Goal: Check status: Check status

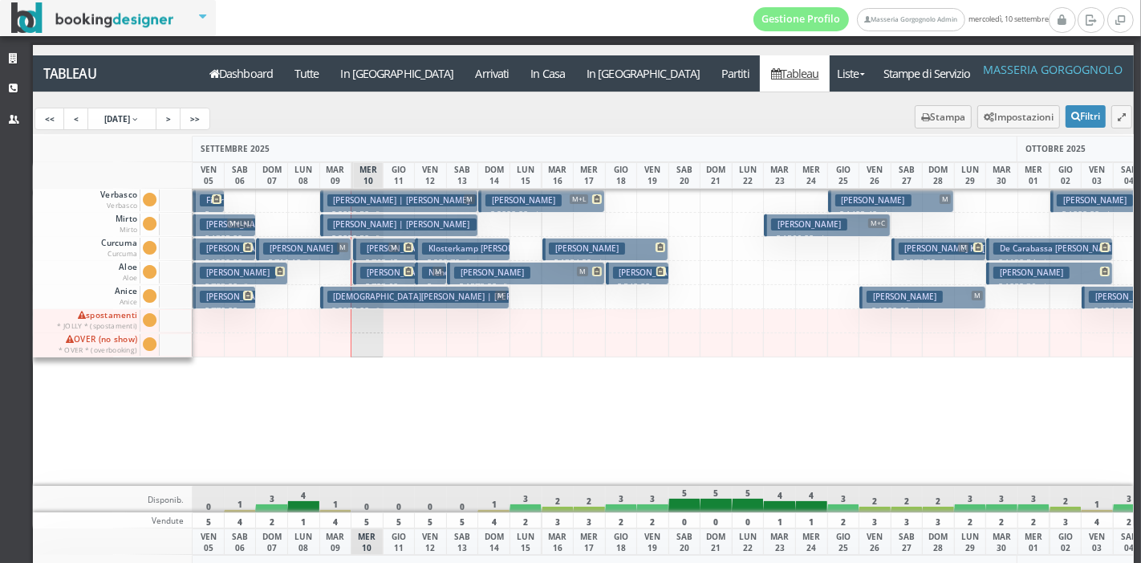
click at [392, 248] on span "M" at bounding box center [393, 247] width 11 height 10
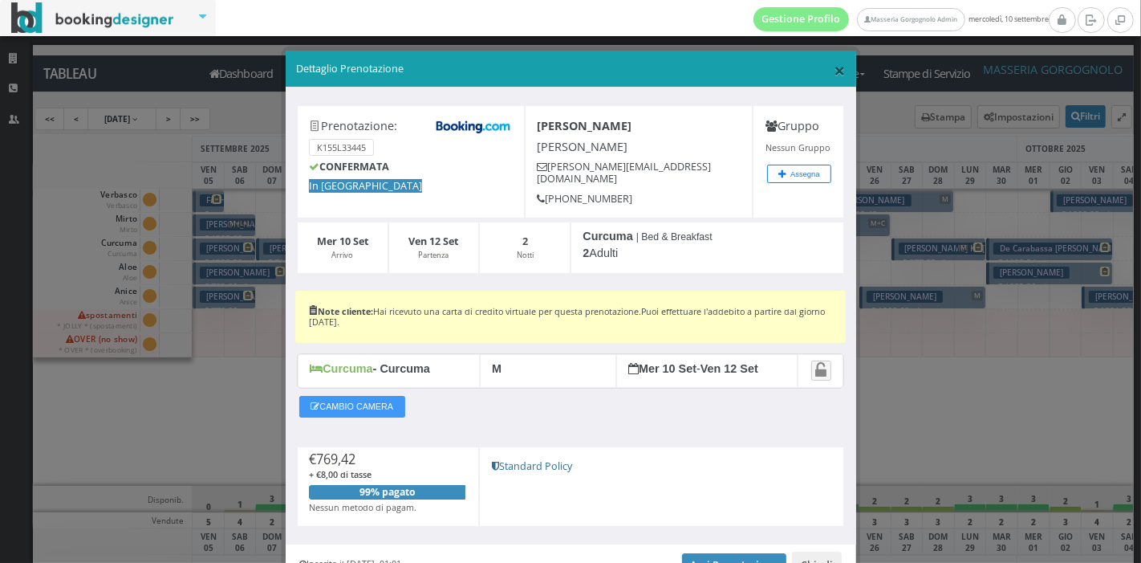
click at [834, 69] on span "×" at bounding box center [839, 69] width 11 height 27
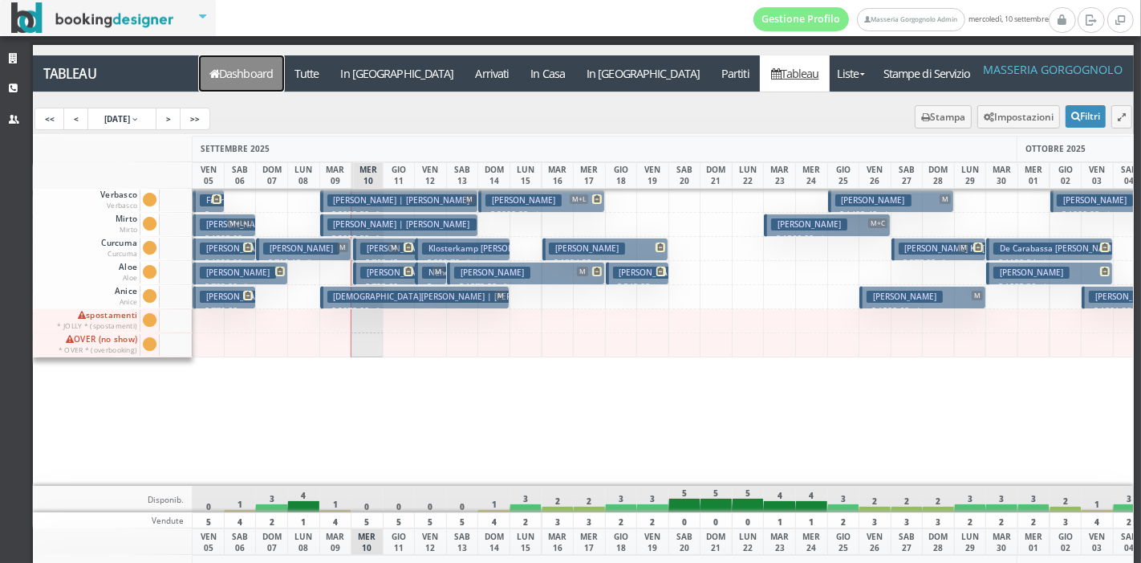
click at [225, 79] on link "Dashboard" at bounding box center [241, 73] width 85 height 36
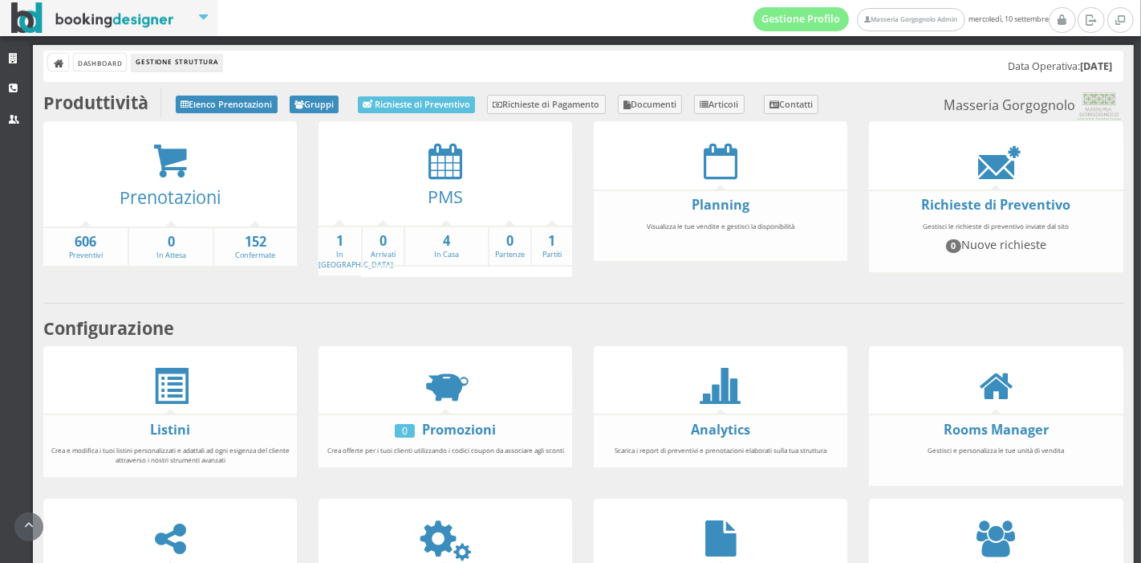
scroll to position [115, 0]
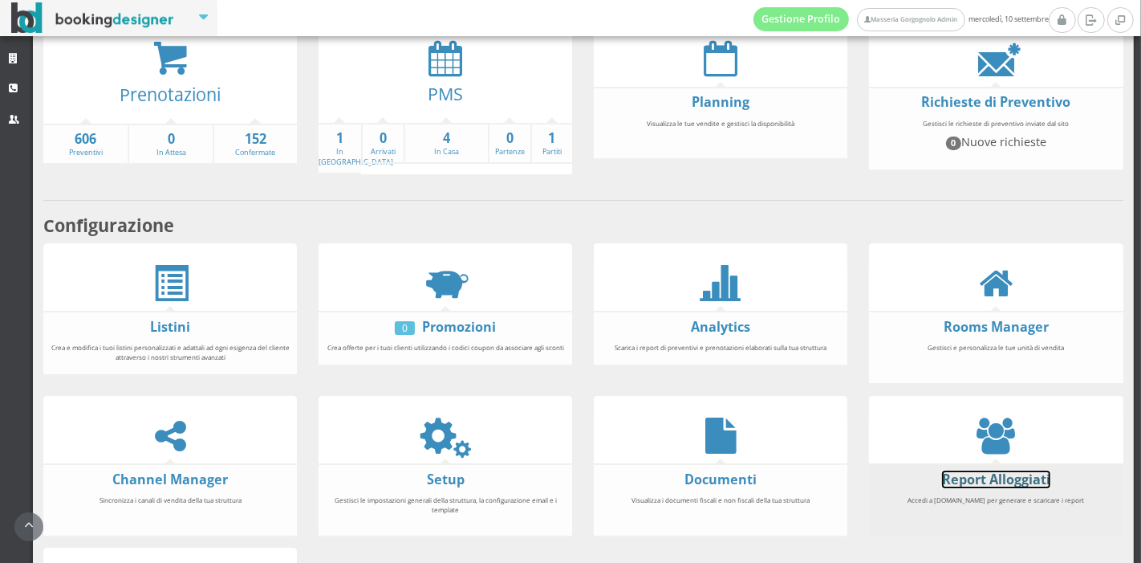
click at [969, 473] on link "Report Alloggiati" at bounding box center [996, 479] width 108 height 18
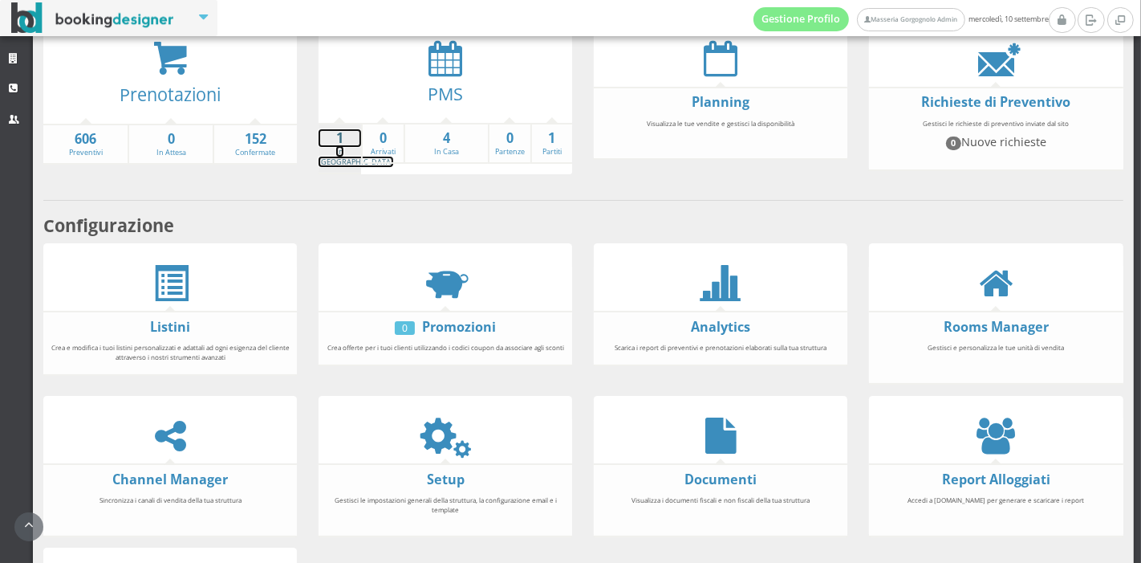
click at [341, 155] on link "1 In Arrivo" at bounding box center [356, 148] width 75 height 38
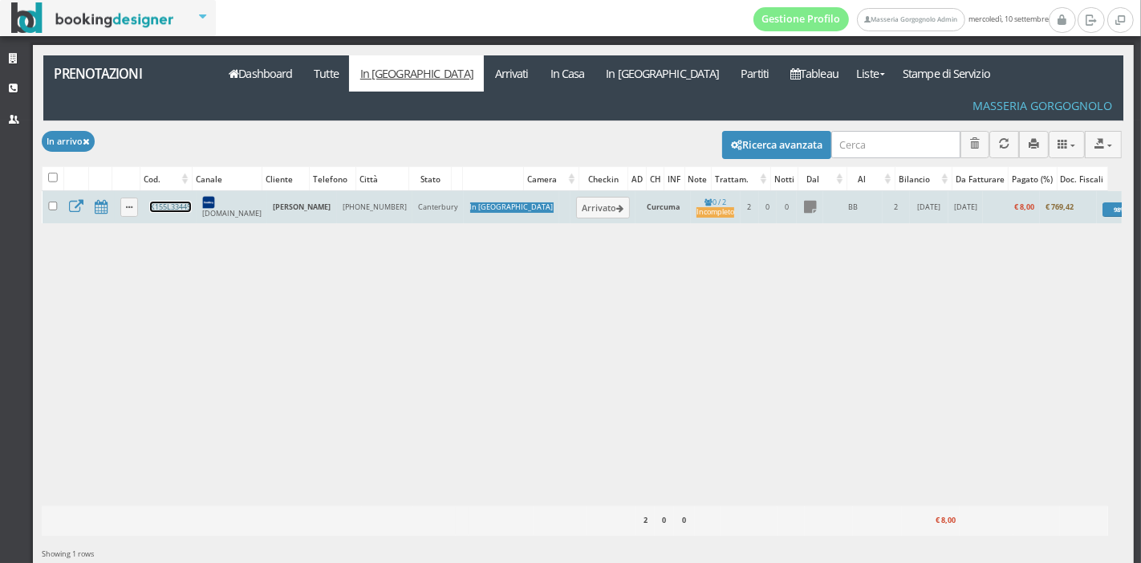
click at [164, 201] on link "K155L33445" at bounding box center [170, 206] width 41 height 10
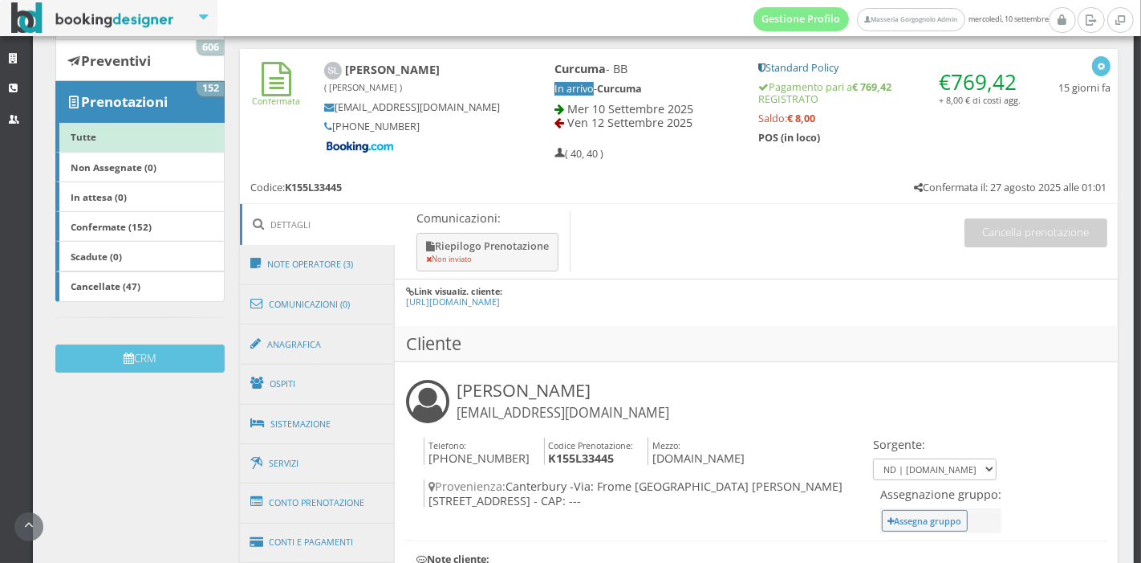
scroll to position [450, 0]
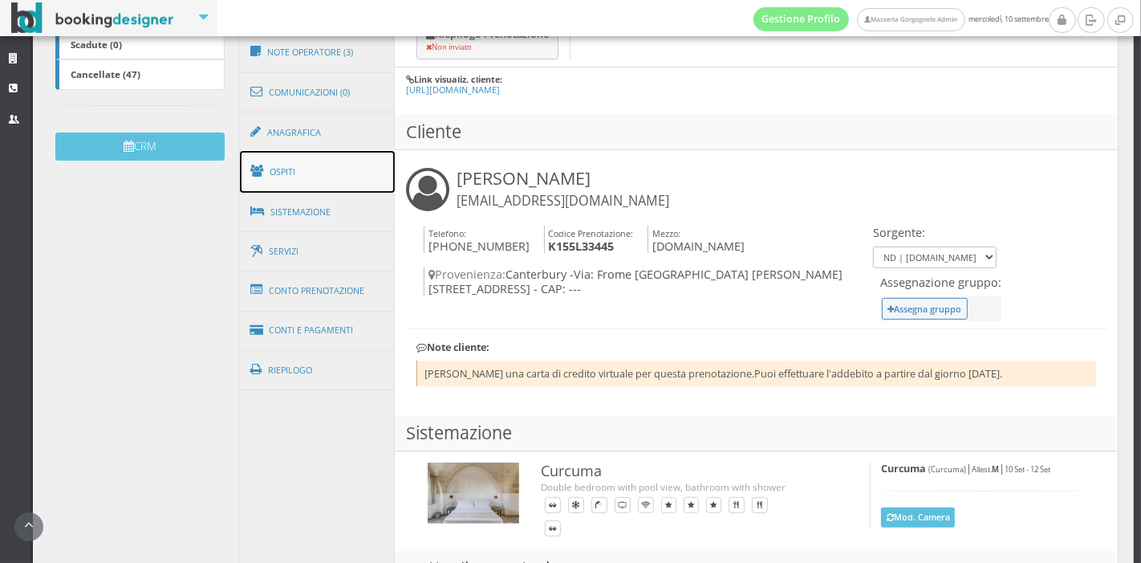
click at [358, 173] on link "Ospiti" at bounding box center [318, 172] width 156 height 42
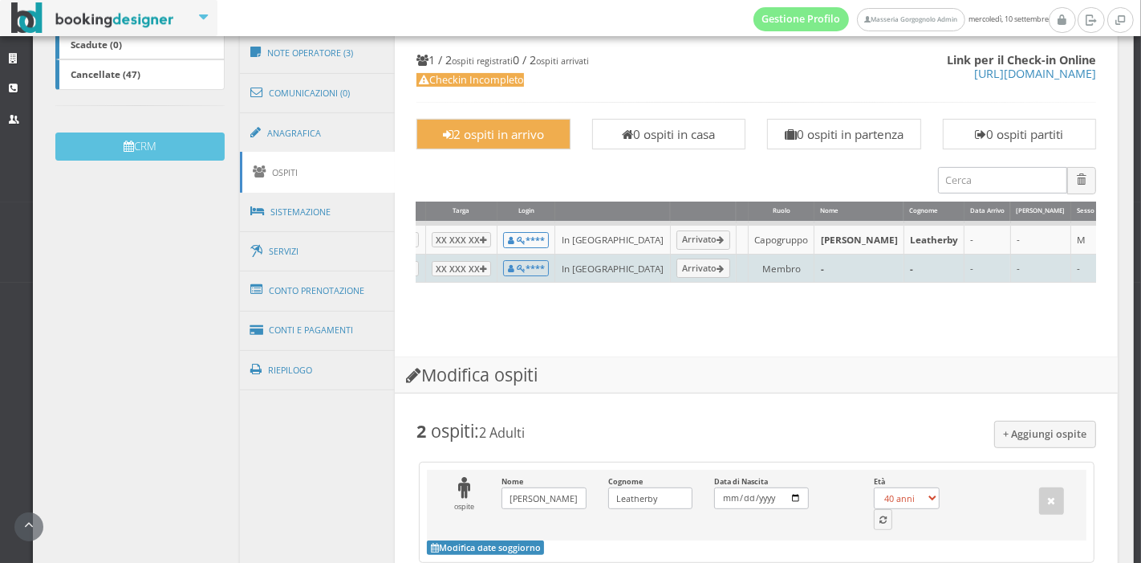
scroll to position [0, 183]
